Goal: Task Accomplishment & Management: Use online tool/utility

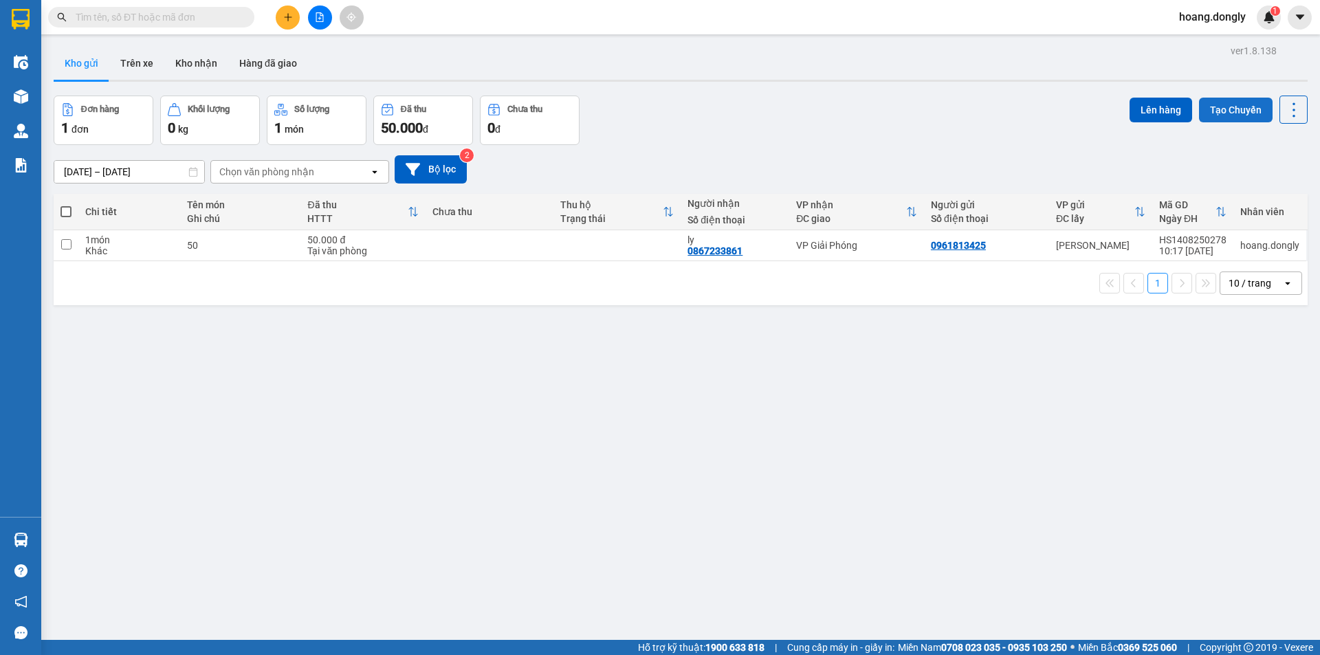
click at [1214, 107] on button "Tạo Chuyến" at bounding box center [1236, 110] width 74 height 25
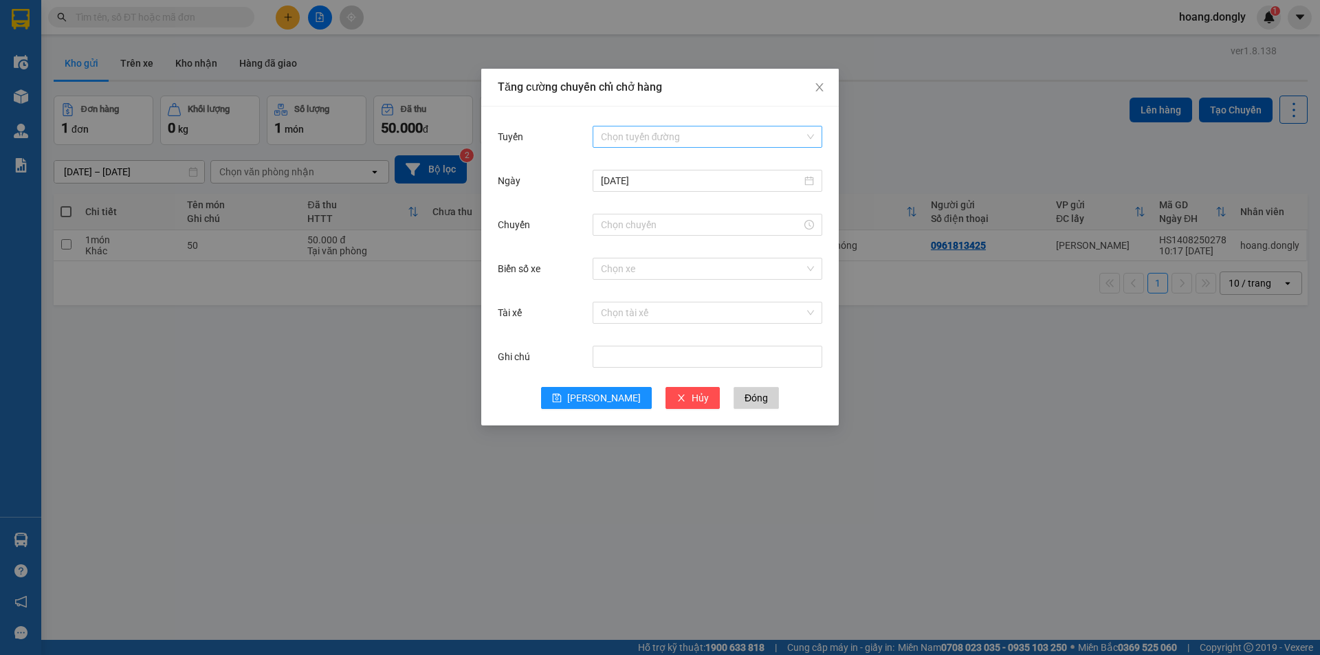
click at [669, 134] on input "Tuyến" at bounding box center [702, 136] width 203 height 21
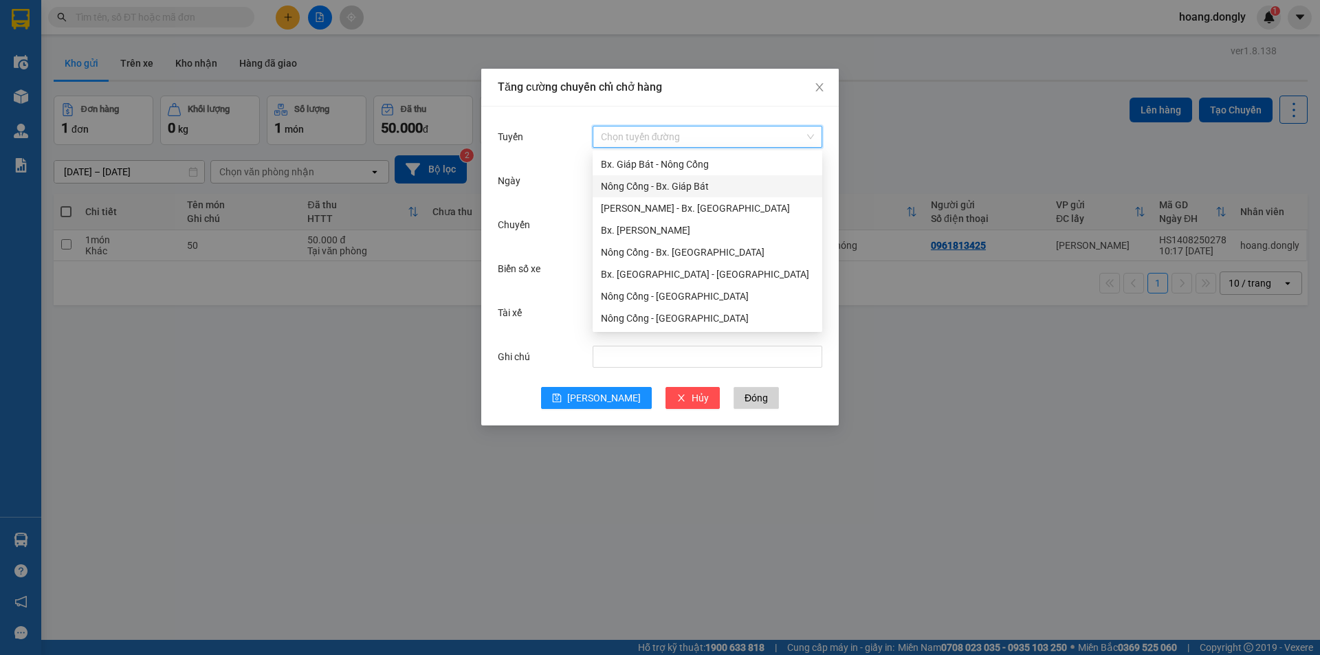
click at [674, 188] on div "Nông Cống - Bx. Giáp Bát" at bounding box center [707, 186] width 213 height 15
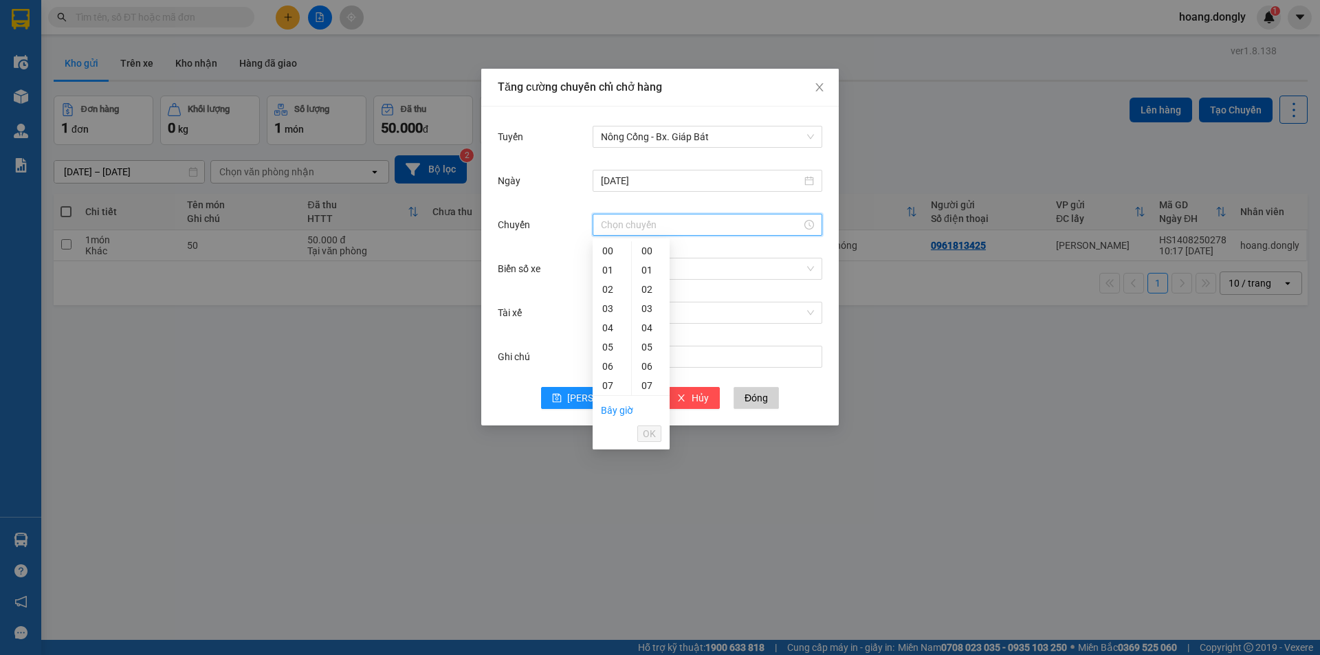
click at [746, 220] on input "Chuyến" at bounding box center [701, 224] width 201 height 15
click at [608, 375] on div "10" at bounding box center [612, 374] width 38 height 19
type input "10:00"
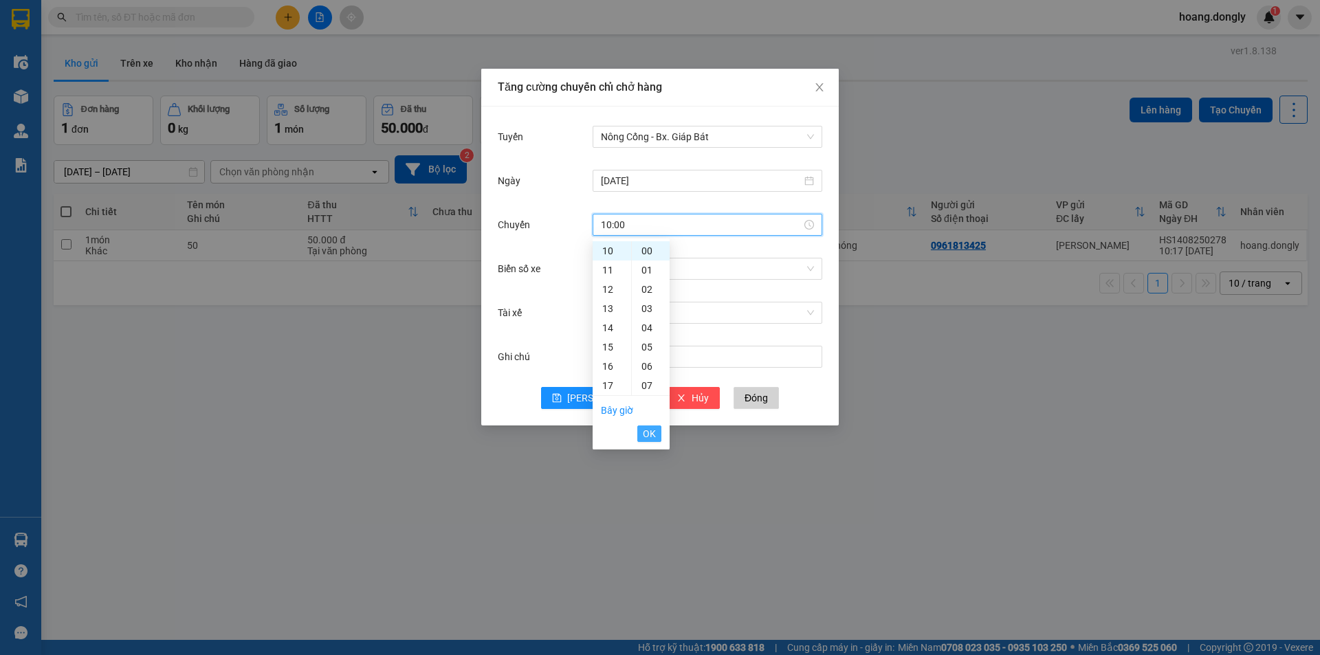
click at [651, 431] on span "OK" at bounding box center [649, 433] width 13 height 15
click at [740, 263] on input "Biển số xe" at bounding box center [702, 268] width 203 height 21
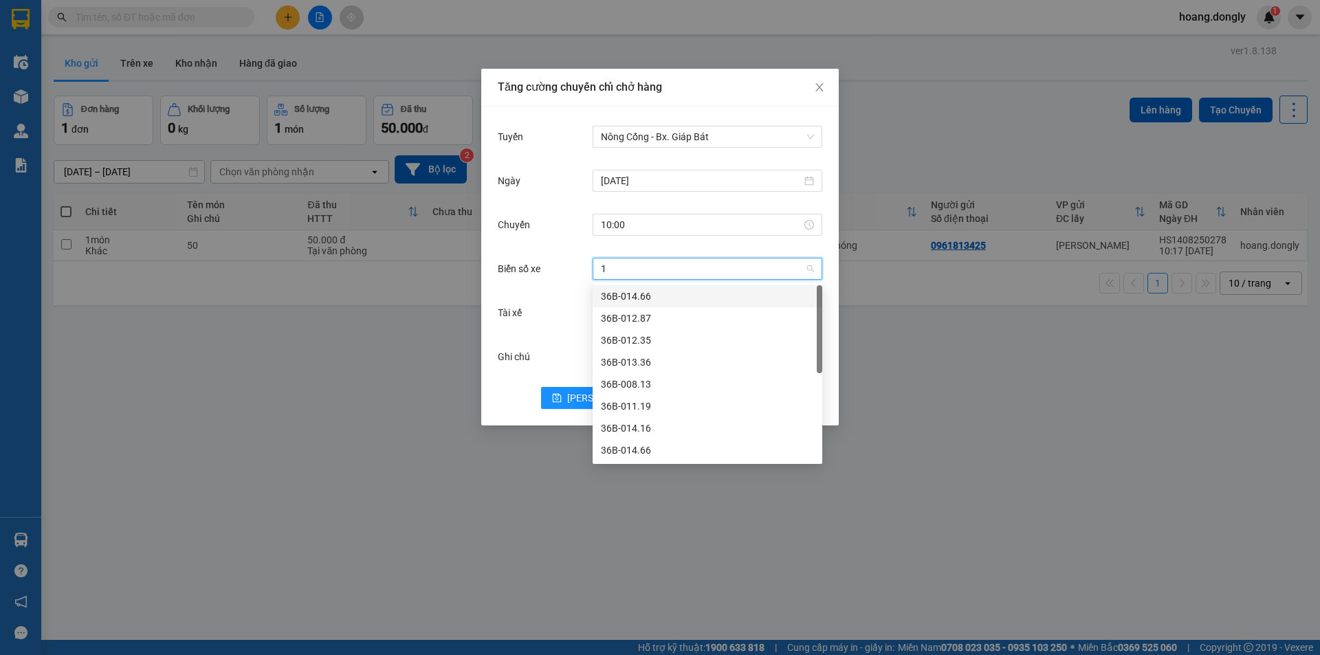
type input "14"
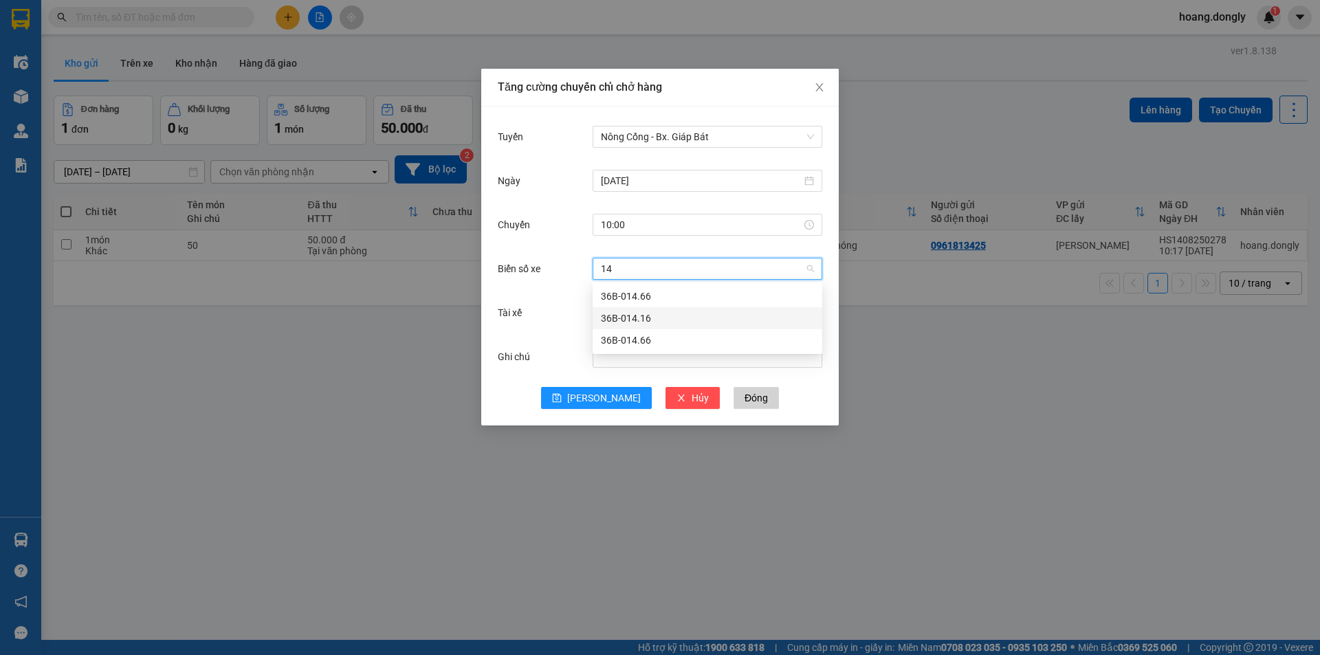
click at [761, 318] on div "36B-014.16" at bounding box center [707, 318] width 213 height 15
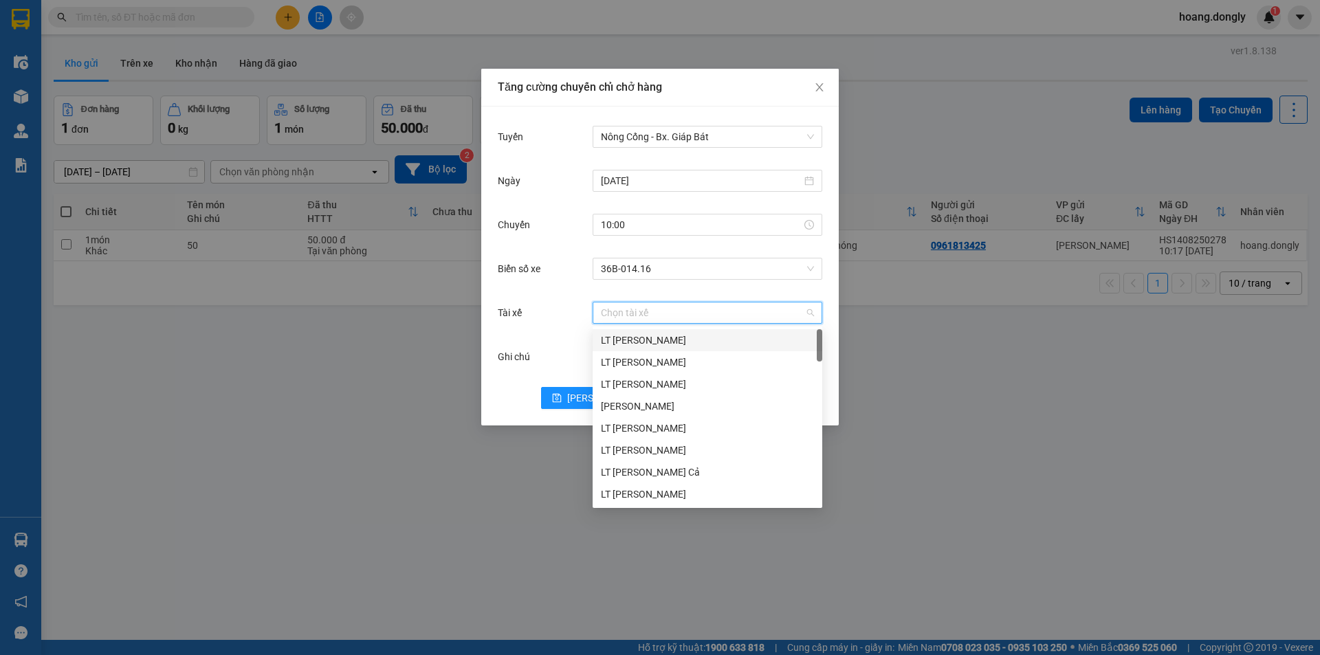
click at [650, 307] on input "Tài xế" at bounding box center [702, 312] width 203 height 21
type input "ca"
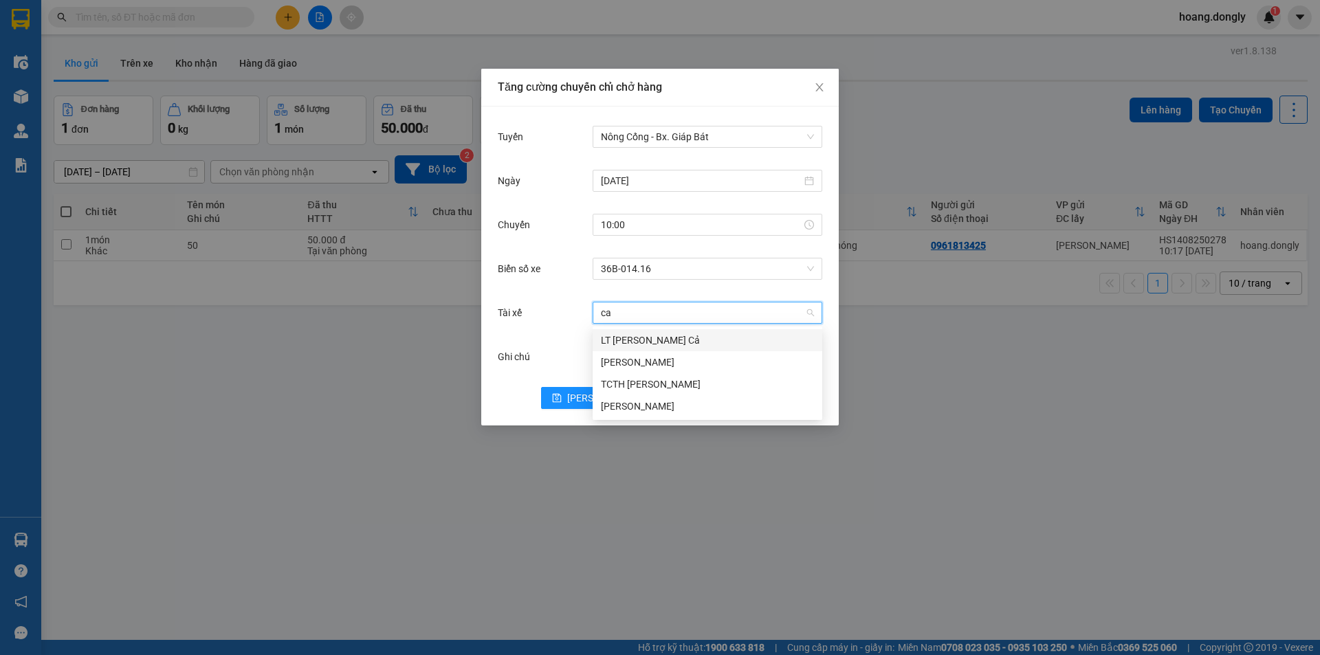
click at [718, 338] on div "LT [PERSON_NAME] Cả" at bounding box center [707, 340] width 213 height 15
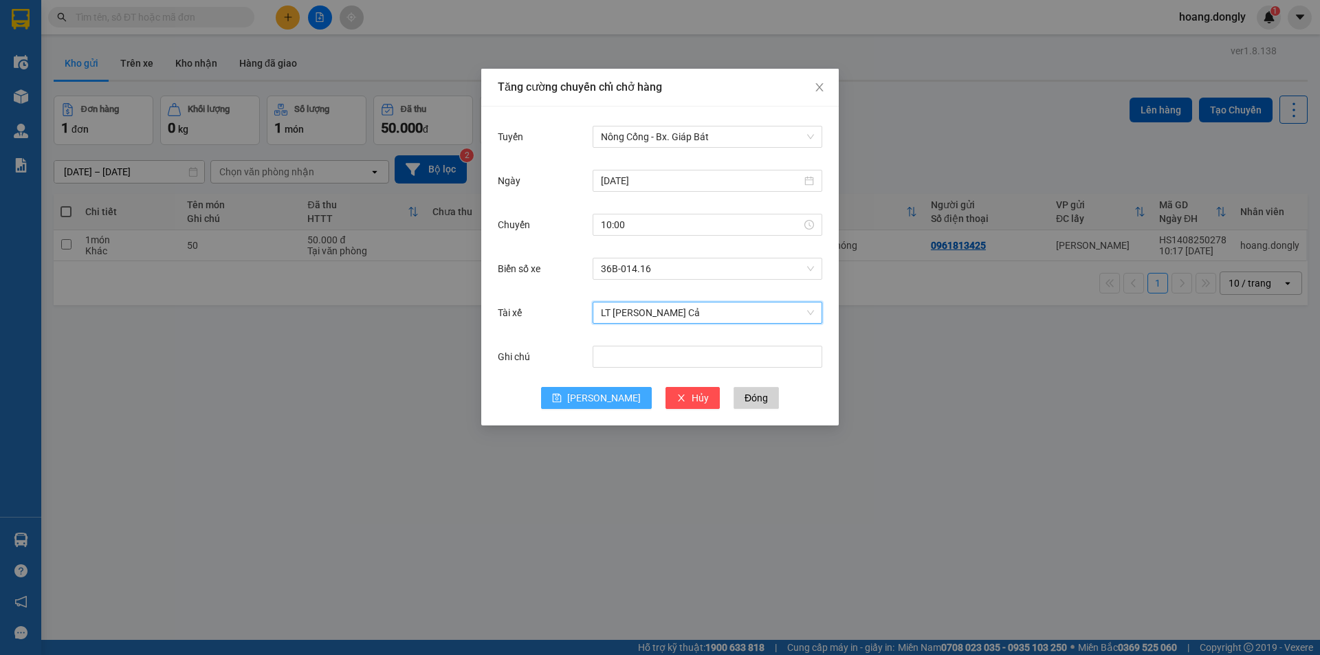
click at [604, 399] on span "[PERSON_NAME]" at bounding box center [604, 397] width 74 height 15
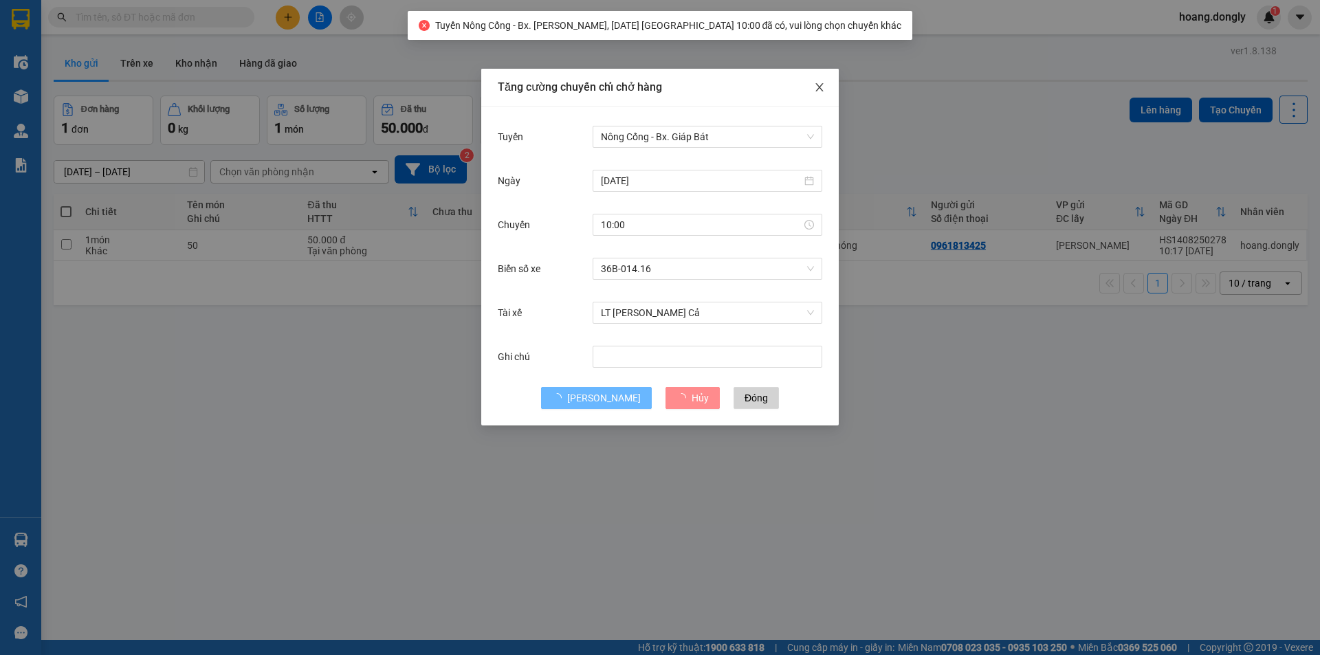
click at [819, 89] on icon "close" at bounding box center [819, 87] width 8 height 8
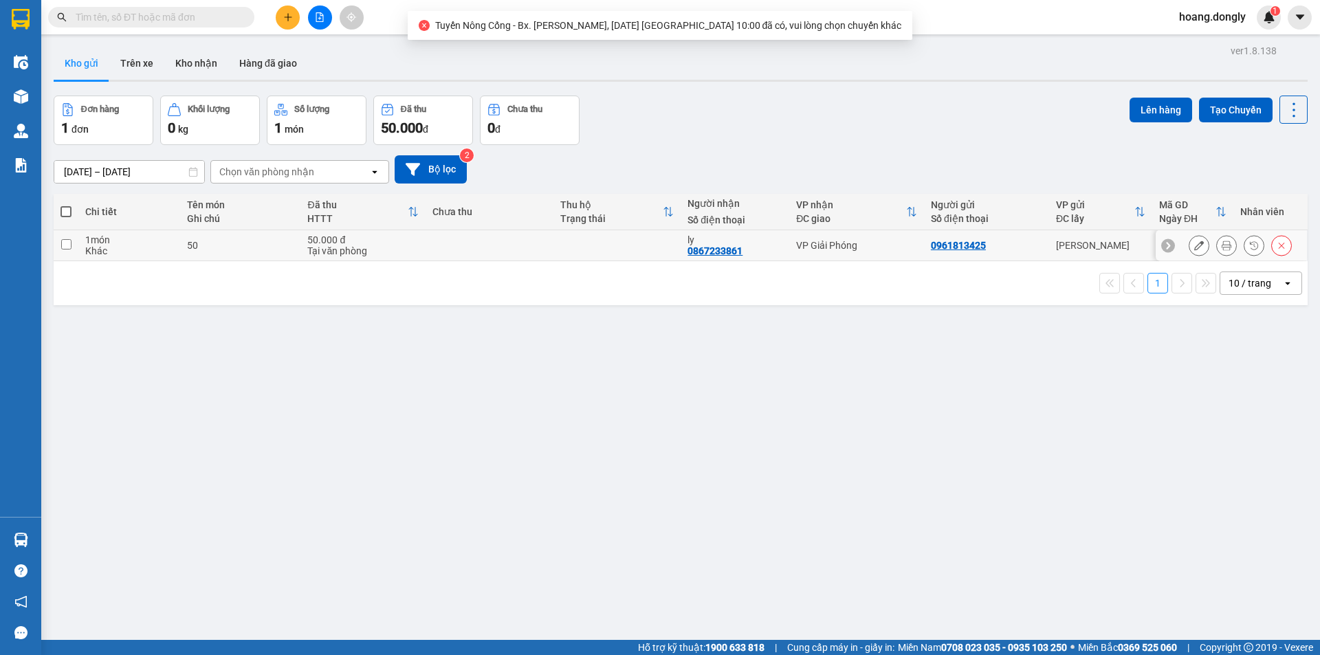
drag, startPoint x: 882, startPoint y: 248, endPoint x: 942, endPoint y: 238, distance: 60.7
click at [889, 246] on div "VP Giải Phóng" at bounding box center [856, 245] width 121 height 11
checkbox input "true"
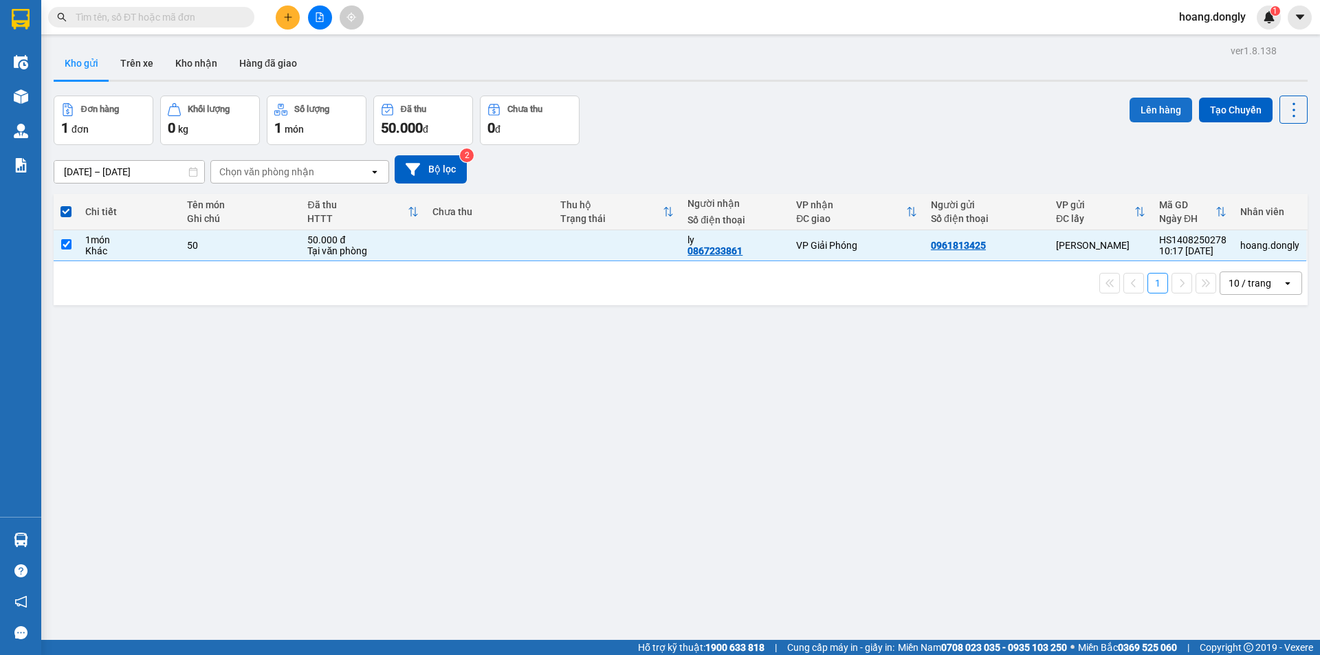
click at [1145, 112] on button "Lên hàng" at bounding box center [1160, 110] width 63 height 25
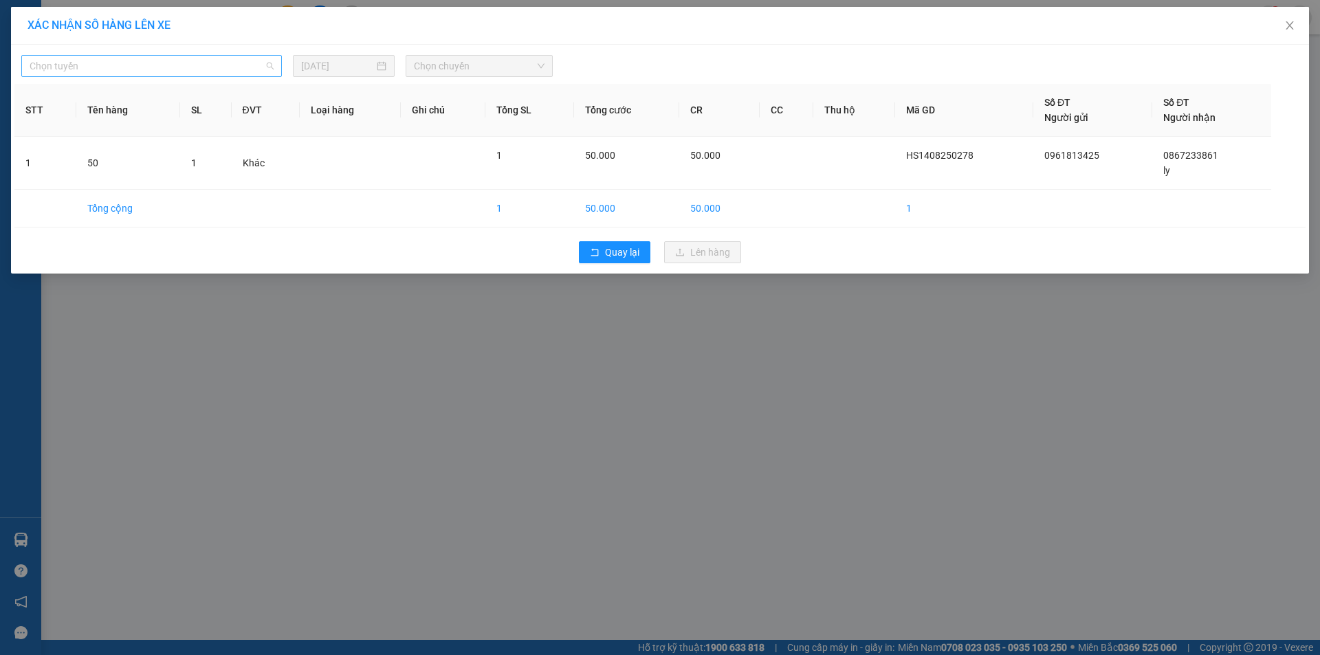
click at [127, 56] on span "Chọn tuyến" at bounding box center [152, 66] width 244 height 21
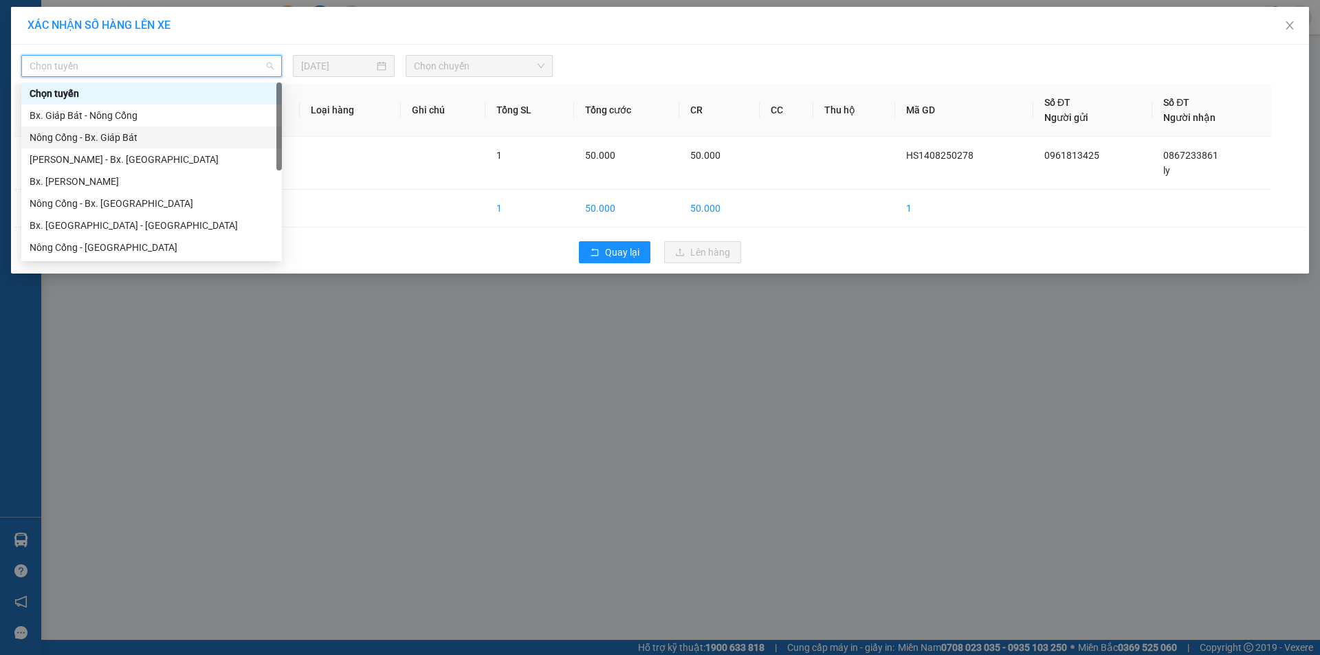
drag, startPoint x: 144, startPoint y: 137, endPoint x: 390, endPoint y: 89, distance: 250.9
click at [146, 135] on div "Nông Cống - Bx. Giáp Bát" at bounding box center [152, 137] width 244 height 15
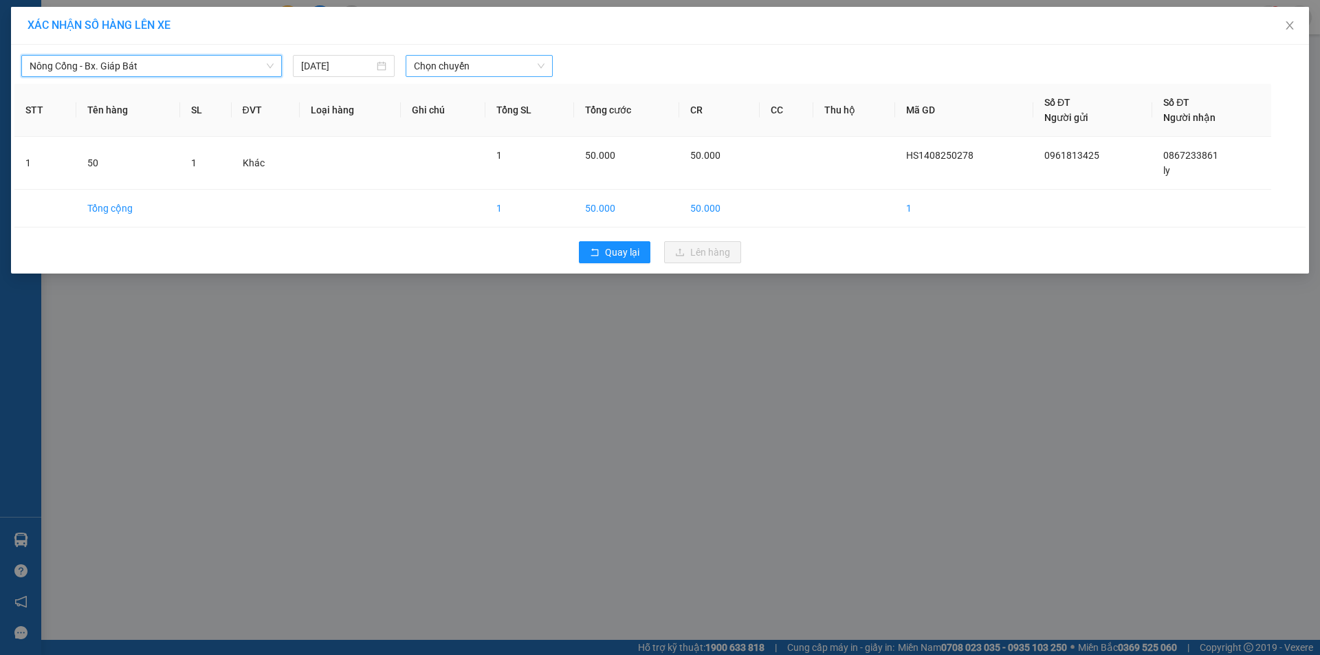
click at [515, 60] on span "Chọn chuyến" at bounding box center [479, 66] width 131 height 21
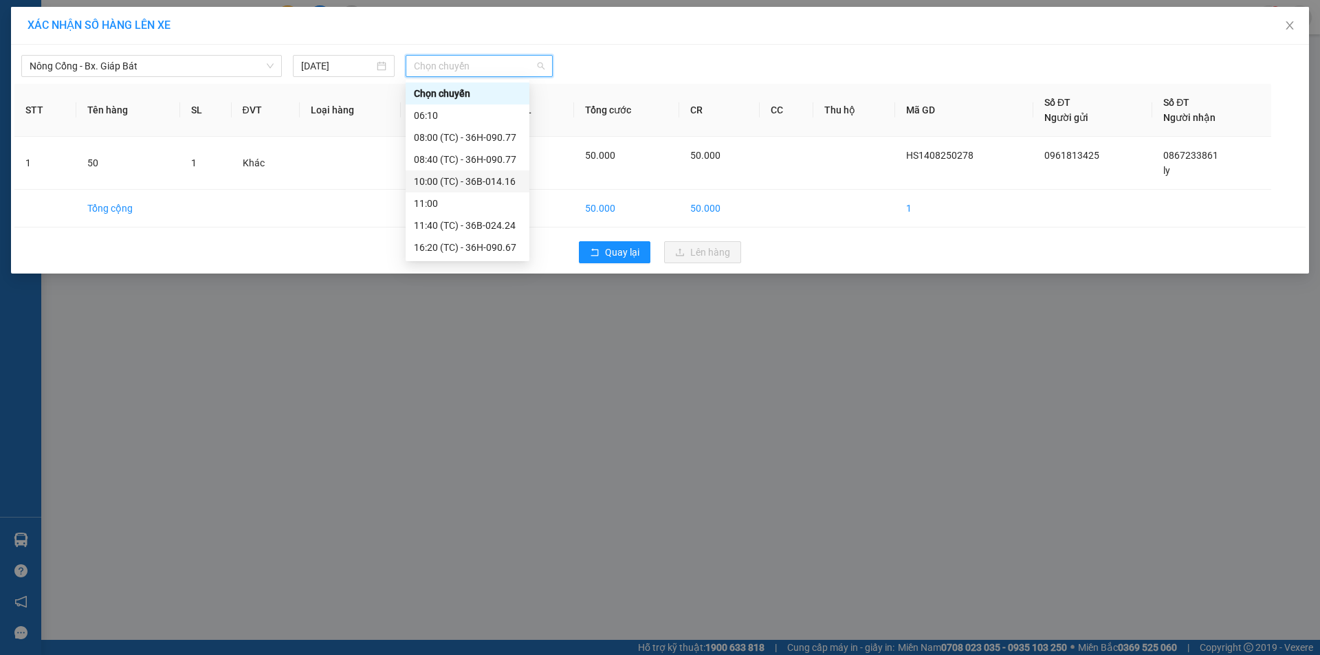
click at [495, 181] on div "10:00 (TC) - 36B-014.16" at bounding box center [467, 181] width 107 height 15
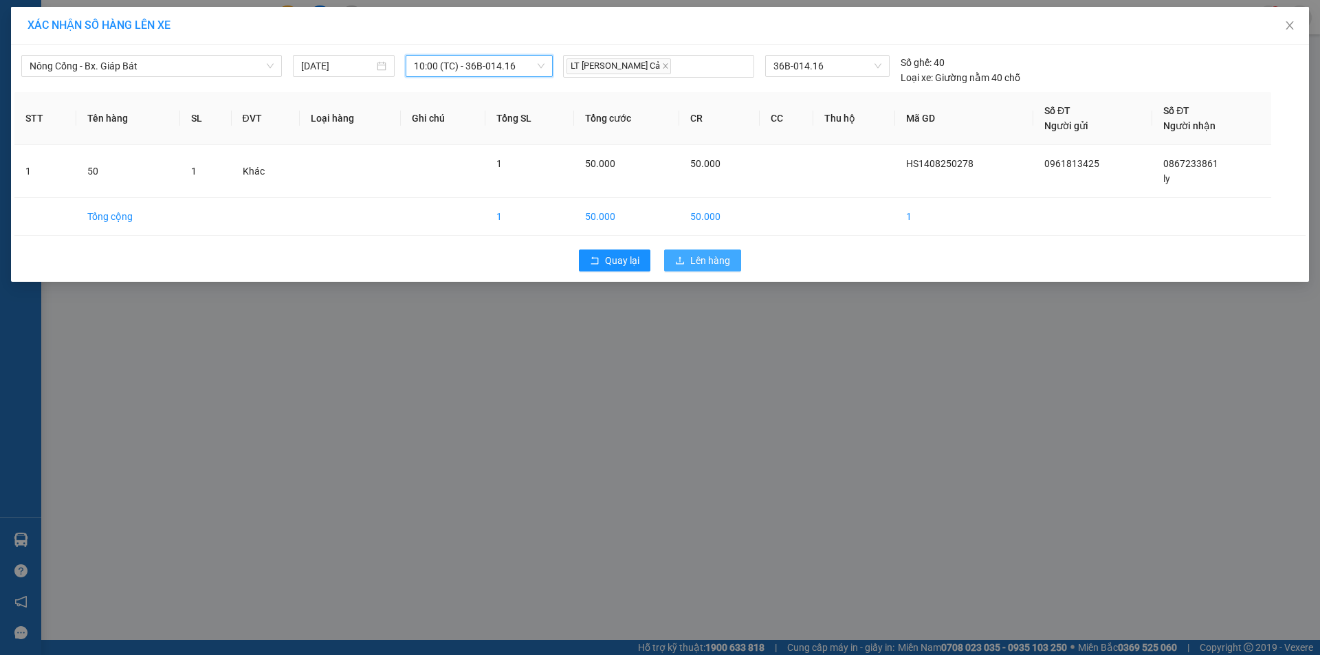
click at [722, 266] on span "Lên hàng" at bounding box center [710, 260] width 40 height 15
